Goal: Answer question/provide support: Share knowledge or assist other users

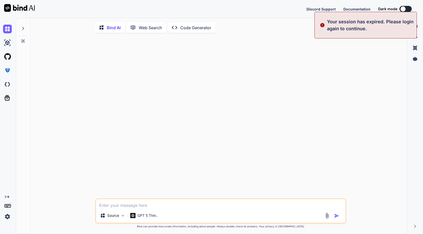
type textarea "x"
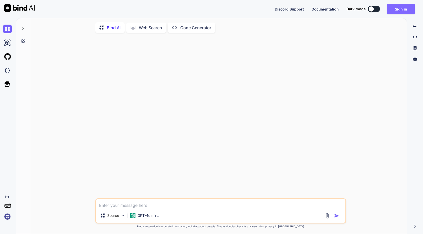
click at [394, 8] on button "Sign in" at bounding box center [401, 9] width 28 height 10
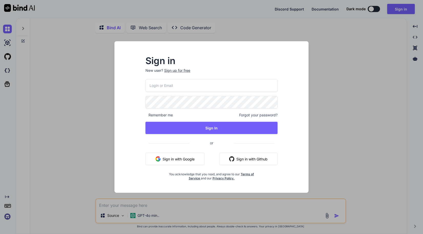
type input "[EMAIL_ADDRESS][DOMAIN_NAME]"
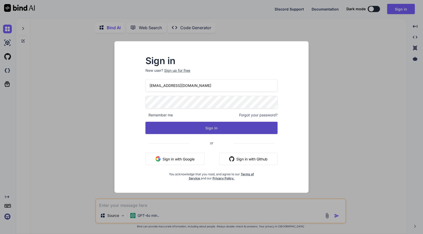
click at [228, 124] on button "Sign In" at bounding box center [212, 128] width 132 height 12
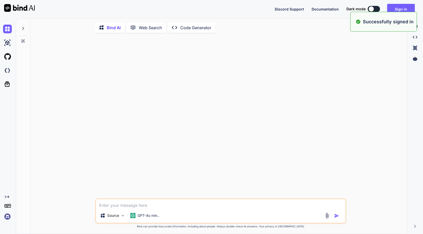
click at [206, 30] on p "Code Generator" at bounding box center [195, 28] width 31 height 6
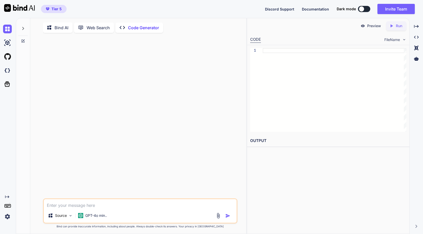
click at [21, 30] on div at bounding box center [23, 27] width 10 height 18
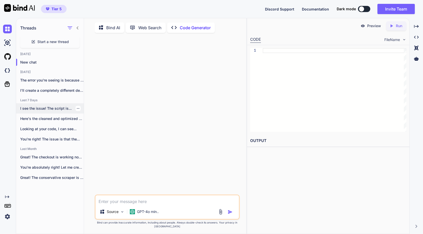
click at [60, 109] on p "I see the issue! The script is..." at bounding box center [52, 108] width 64 height 5
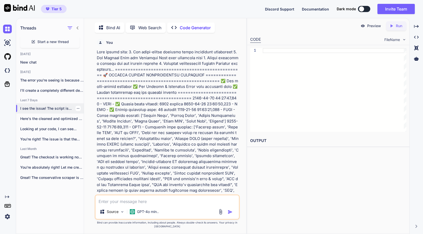
scroll to position [2, 0]
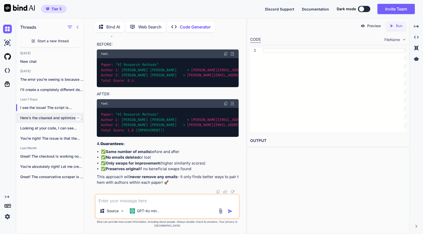
click at [48, 119] on p "Here's the cleaned and optimized HTML for..." at bounding box center [52, 117] width 64 height 5
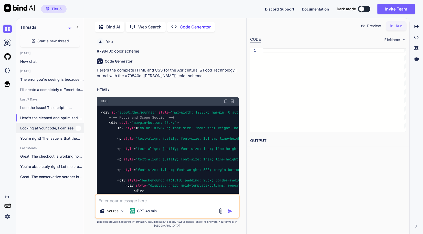
click at [43, 123] on div "Looking at your code, I can see..." at bounding box center [50, 128] width 68 height 10
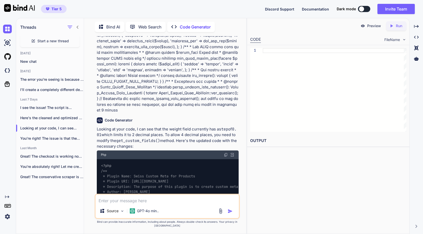
scroll to position [1512, 0]
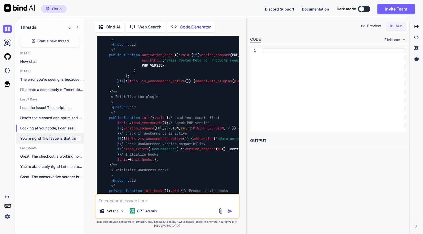
click at [49, 140] on div "You're right! The issue is that the..." at bounding box center [50, 138] width 68 height 10
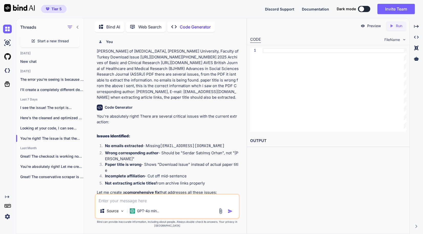
scroll to position [29125, 0]
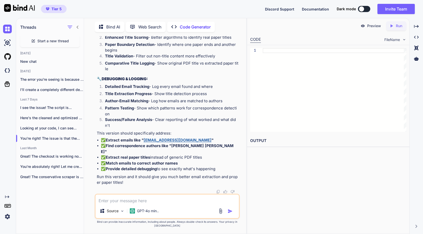
click at [40, 39] on span "Start a new thread" at bounding box center [53, 40] width 32 height 5
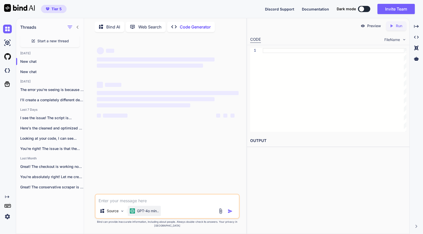
click at [147, 216] on div "GPT-4o min.." at bounding box center [144, 211] width 33 height 10
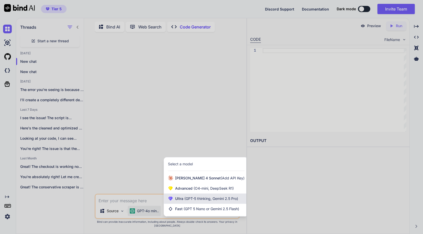
click at [183, 204] on div "Ultra (GPT-5 thinking, Gemini 2.5 Pro)" at bounding box center [206, 198] width 84 height 10
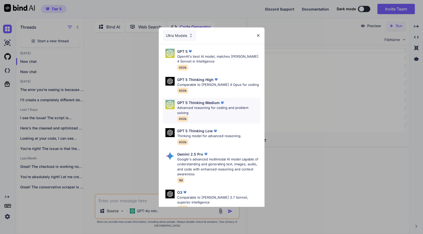
scroll to position [57, 0]
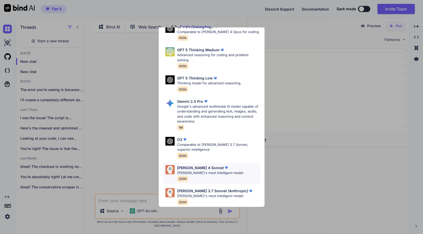
click at [210, 170] on p "[PERSON_NAME]'s most intelligent model" at bounding box center [210, 172] width 66 height 5
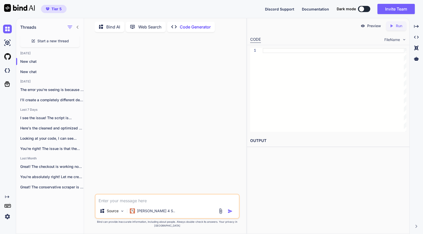
click at [169, 204] on textarea at bounding box center [167, 198] width 143 height 9
paste textarea "[[DATE] 06:29:57 UTC] PHP Warning: Array to string conversion in /home/[DOMAIN_…"
type textarea "x"
type textarea "[[DATE] 06:29:57 UTC] PHP Warning: Array to string conversion in /home/[DOMAIN_…"
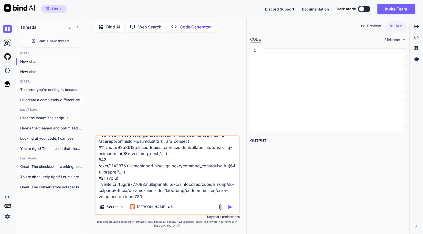
type textarea "x"
type textarea "[[DATE] 06:29:57 UTC] PHP Warning: Array to string conversion in /home/[DOMAIN_…"
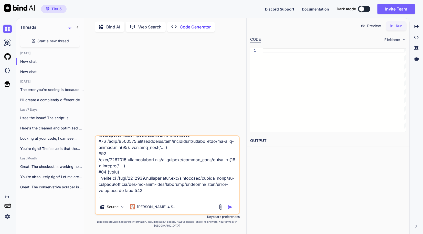
type textarea "x"
type textarea "[[DATE] 06:29:57 UTC] PHP Warning: Array to string conversion in /home/[DOMAIN_…"
type textarea "x"
type textarea "[[DATE] 06:29:57 UTC] PHP Warning: Array to string conversion in /home/[DOMAIN_…"
type textarea "x"
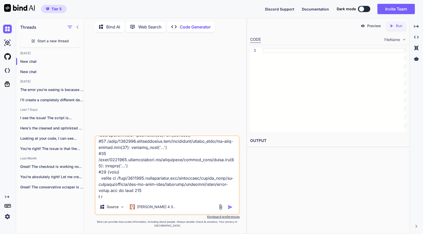
type textarea "[[DATE] 06:29:57 UTC] PHP Warning: Array to string conversion in /home/[DOMAIN_…"
type textarea "x"
type textarea "[[DATE] 06:29:57 UTC] PHP Warning: Array to string conversion in /home/[DOMAIN_…"
type textarea "x"
type textarea "[[DATE] 06:29:57 UTC] PHP Warning: Array to string conversion in /home/[DOMAIN_…"
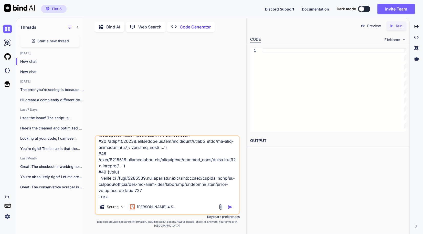
type textarea "x"
type textarea "[[DATE] 06:29:57 UTC] PHP Warning: Array to string conversion in /home/[DOMAIN_…"
type textarea "x"
type textarea "[[DATE] 06:29:57 UTC] PHP Warning: Array to string conversion in /home/[DOMAIN_…"
type textarea "x"
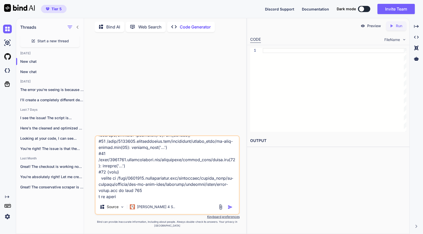
type textarea "[[DATE] 06:29:57 UTC] PHP Warning: Array to string conversion in /home/[DOMAIN_…"
type textarea "x"
type textarea "[[DATE] 06:29:57 UTC] PHP Warning: Array to string conversion in /home/[DOMAIN_…"
type textarea "x"
type textarea "[[DATE] 06:29:57 UTC] PHP Warning: Array to string conversion in /home/[DOMAIN_…"
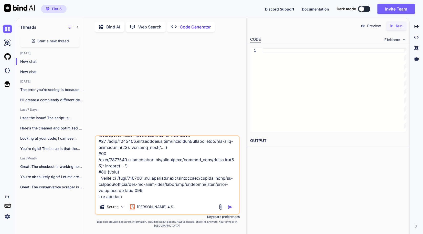
type textarea "x"
type textarea "[[DATE] 06:29:57 UTC] PHP Warning: Array to string conversion in /home/[DOMAIN_…"
type textarea "x"
type textarea "[[DATE] 06:29:57 UTC] PHP Warning: Array to string conversion in /home/[DOMAIN_…"
type textarea "x"
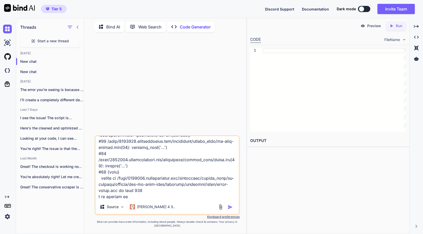
type textarea "[[DATE] 06:29:57 UTC] PHP Warning: Array to string conversion in /home/[DOMAIN_…"
type textarea "x"
type textarea "[[DATE] 06:29:57 UTC] PHP Warning: Array to string conversion in /home/[DOMAIN_…"
type textarea "x"
type textarea "[[DATE] 06:29:57 UTC] PHP Warning: Array to string conversion in /home/[DOMAIN_…"
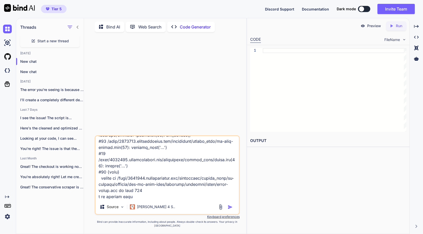
type textarea "x"
type textarea "[[DATE] 06:29:57 UTC] PHP Warning: Array to string conversion in /home/[DOMAIN_…"
type textarea "x"
type textarea "[[DATE] 06:29:57 UTC] PHP Warning: Array to string conversion in /home/[DOMAIN_…"
type textarea "x"
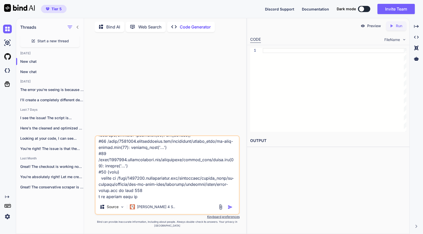
type textarea "[[DATE] 06:29:57 UTC] PHP Warning: Array to string conversion in /home/[DOMAIN_…"
type textarea "x"
type textarea "[[DATE] 06:29:57 UTC] PHP Warning: Array to string conversion in /home/[DOMAIN_…"
type textarea "x"
type textarea "[[DATE] 06:29:57 UTC] PHP Warning: Array to string conversion in /home/[DOMAIN_…"
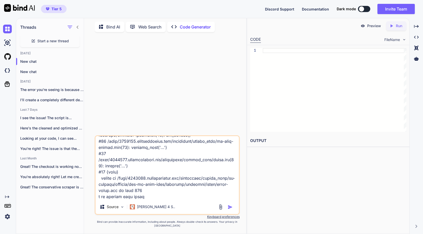
type textarea "x"
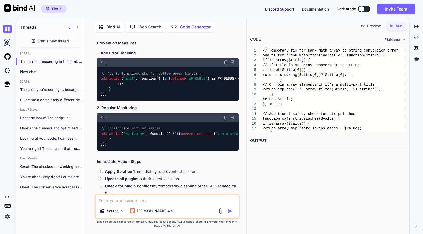
scroll to position [750, 0]
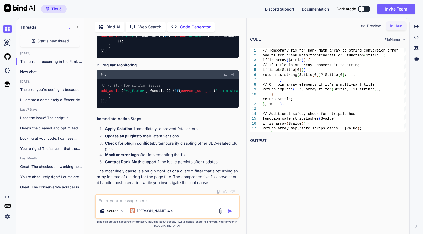
scroll to position [1221, 0]
click at [108, 204] on textarea at bounding box center [167, 198] width 143 height 9
paste textarea "// Add this comprehensive fix to functions.php class RankMathTitleFixer { publi…"
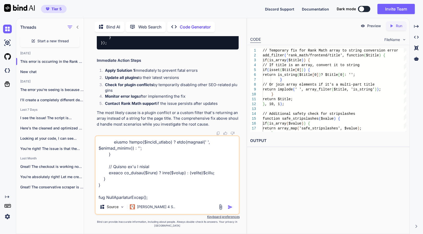
scroll to position [302, 0]
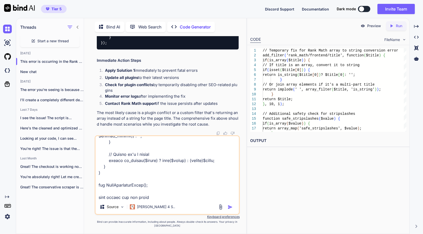
type textarea "// Add this comprehensive fix to functions.php class RankMathTitleFixer { publi…"
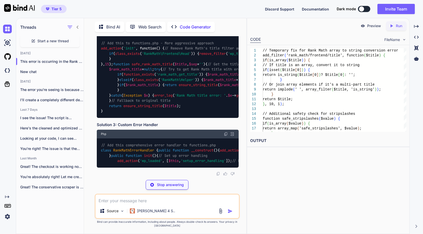
scroll to position [1783, 0]
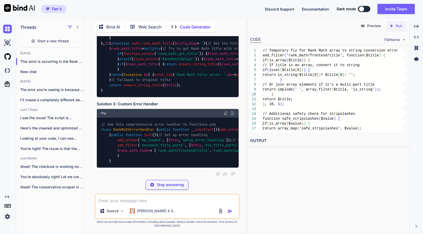
drag, startPoint x: 101, startPoint y: 72, endPoint x: 191, endPoint y: 84, distance: 91.5
copy code "add_action ( 'plugins_loaded' , function() { if ( class_exists ( 'RankMath\Pape…"
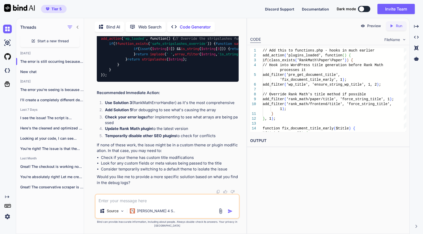
scroll to position [2859, 0]
click at [174, 204] on textarea at bounding box center [167, 198] width 143 height 9
click at [186, 204] on textarea at bounding box center [167, 198] width 143 height 9
click at [197, 200] on textarea at bounding box center [167, 198] width 143 height 9
paste textarea "[[DATE] 06:36:16 UTC] PHP Warning: Array to string conversion in /home/[DOMAIN_…"
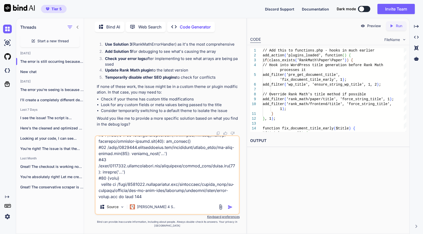
scroll to position [345, 0]
type textarea "[[DATE] 06:36:16 UTC] PHP Warning: Array to string conversion in /home/[DOMAIN_…"
click at [231, 208] on div at bounding box center [226, 207] width 17 height 6
click at [229, 210] on img "button" at bounding box center [230, 206] width 5 height 5
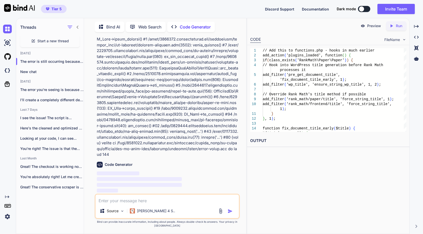
scroll to position [3100, 0]
